Goal: Book appointment/travel/reservation

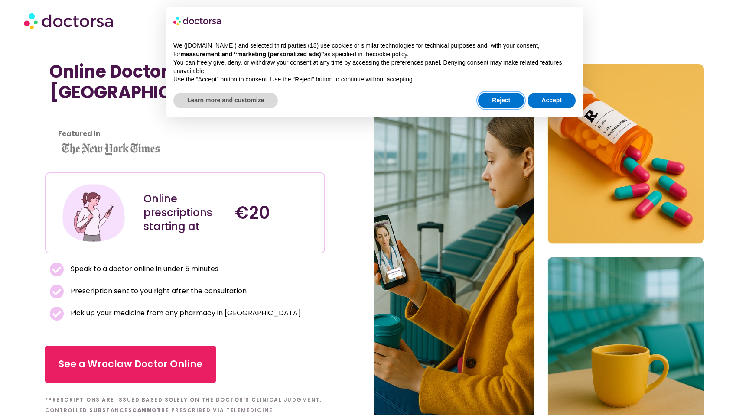
click at [511, 104] on button "Reject" at bounding box center [501, 101] width 46 height 16
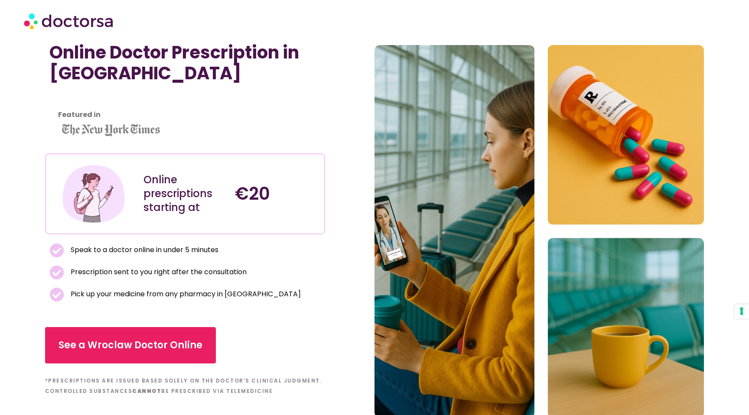
scroll to position [23, 0]
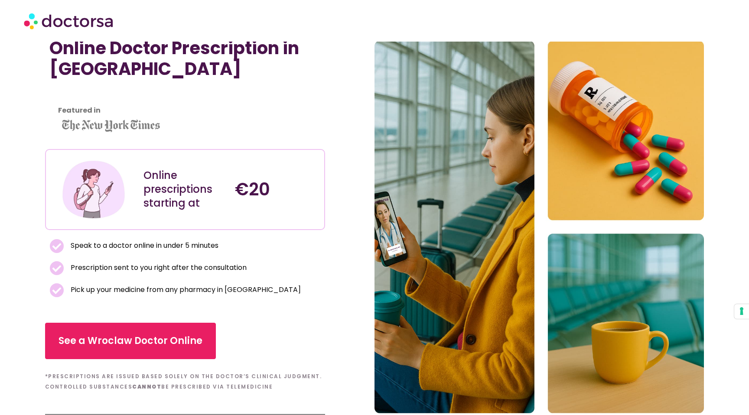
drag, startPoint x: 152, startPoint y: 268, endPoint x: 169, endPoint y: 268, distance: 17.8
click at [168, 268] on span "Prescription sent to you right after the consultation" at bounding box center [157, 268] width 178 height 12
drag, startPoint x: 222, startPoint y: 274, endPoint x: 194, endPoint y: 274, distance: 28.2
click at [195, 274] on li "Prescription sent to you right after the consultation" at bounding box center [184, 270] width 271 height 18
drag, startPoint x: 195, startPoint y: 289, endPoint x: 182, endPoint y: 289, distance: 12.1
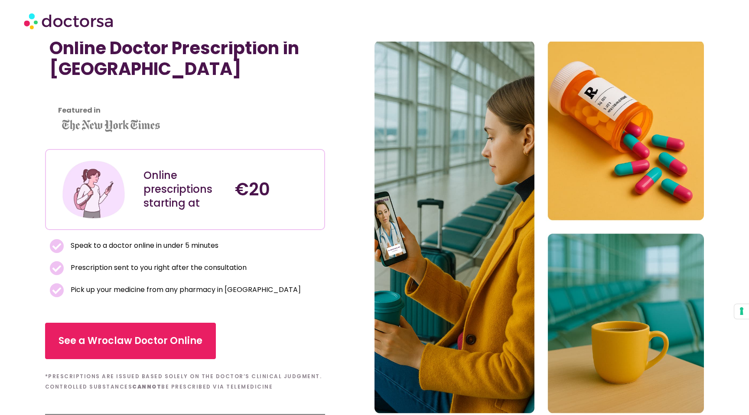
click at [184, 289] on span "Pick up your medicine from any pharmacy in Wroclaw" at bounding box center [184, 290] width 232 height 12
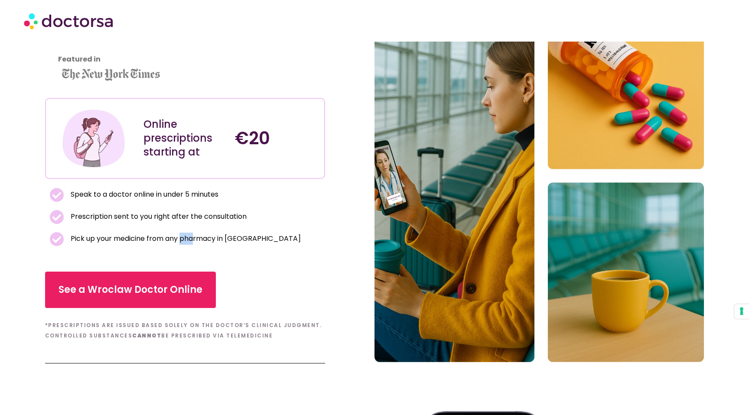
scroll to position [133, 0]
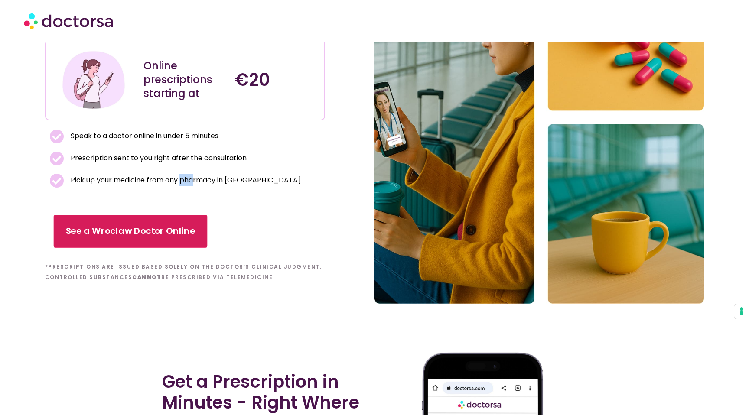
click at [172, 224] on link "See a Wroclaw Doctor Online" at bounding box center [130, 231] width 154 height 33
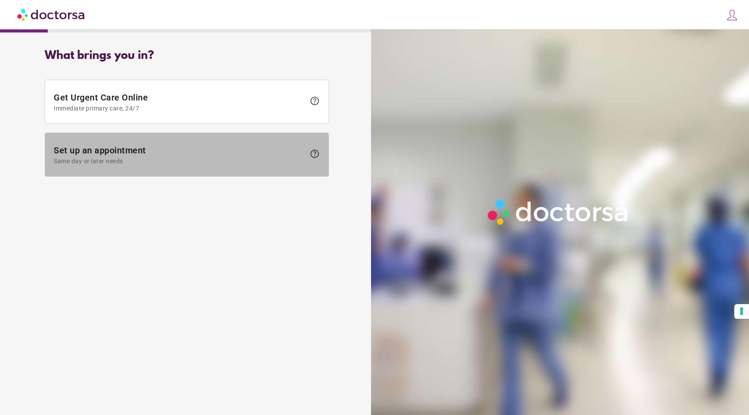
click at [200, 164] on span "Same day or later needs" at bounding box center [179, 161] width 251 height 7
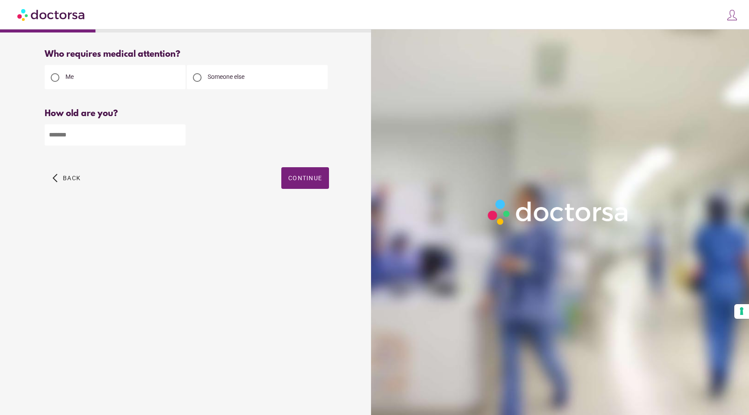
click at [90, 136] on input "number" at bounding box center [115, 134] width 141 height 21
type input "*"
click at [207, 79] on div at bounding box center [197, 77] width 21 height 21
click at [105, 139] on input "*" at bounding box center [115, 134] width 141 height 21
click at [305, 173] on span "button" at bounding box center [305, 178] width 48 height 22
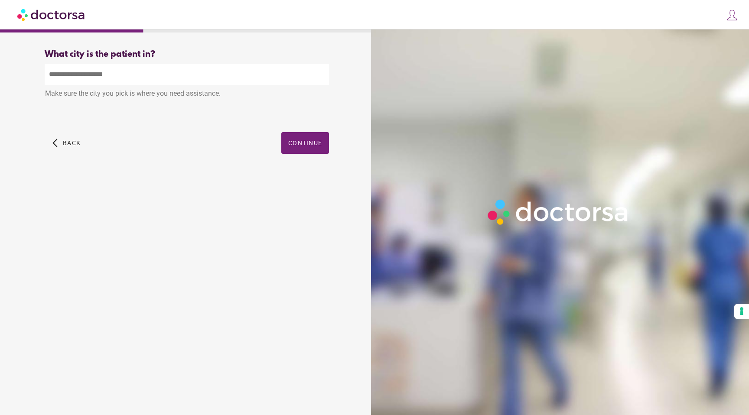
click at [179, 78] on input "text" at bounding box center [187, 74] width 284 height 21
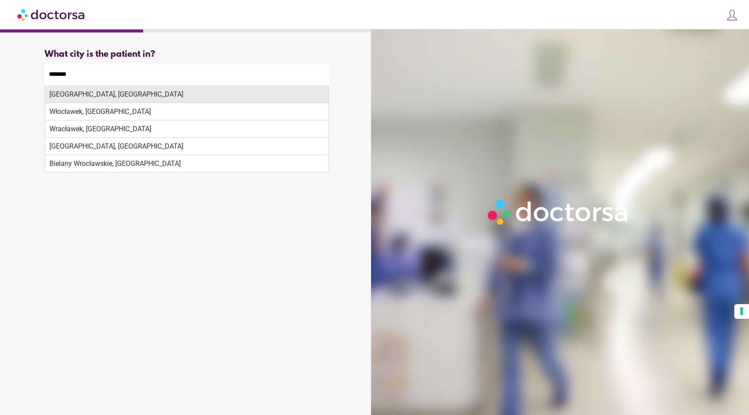
click at [110, 98] on div "[GEOGRAPHIC_DATA], [GEOGRAPHIC_DATA]" at bounding box center [186, 94] width 283 height 17
type input "**********"
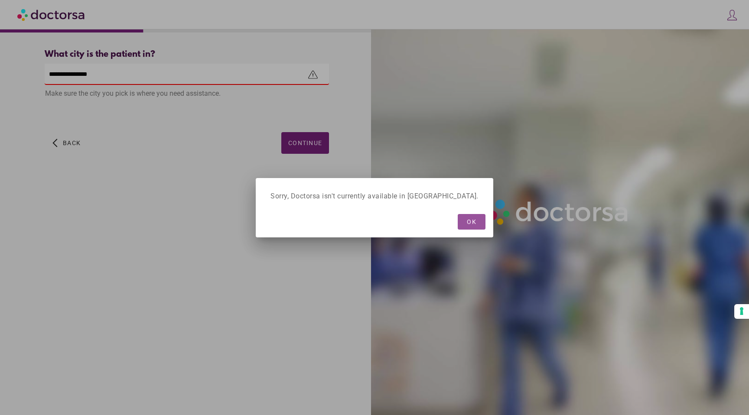
click at [467, 223] on span "OK" at bounding box center [472, 221] width 10 height 7
